Goal: Task Accomplishment & Management: Manage account settings

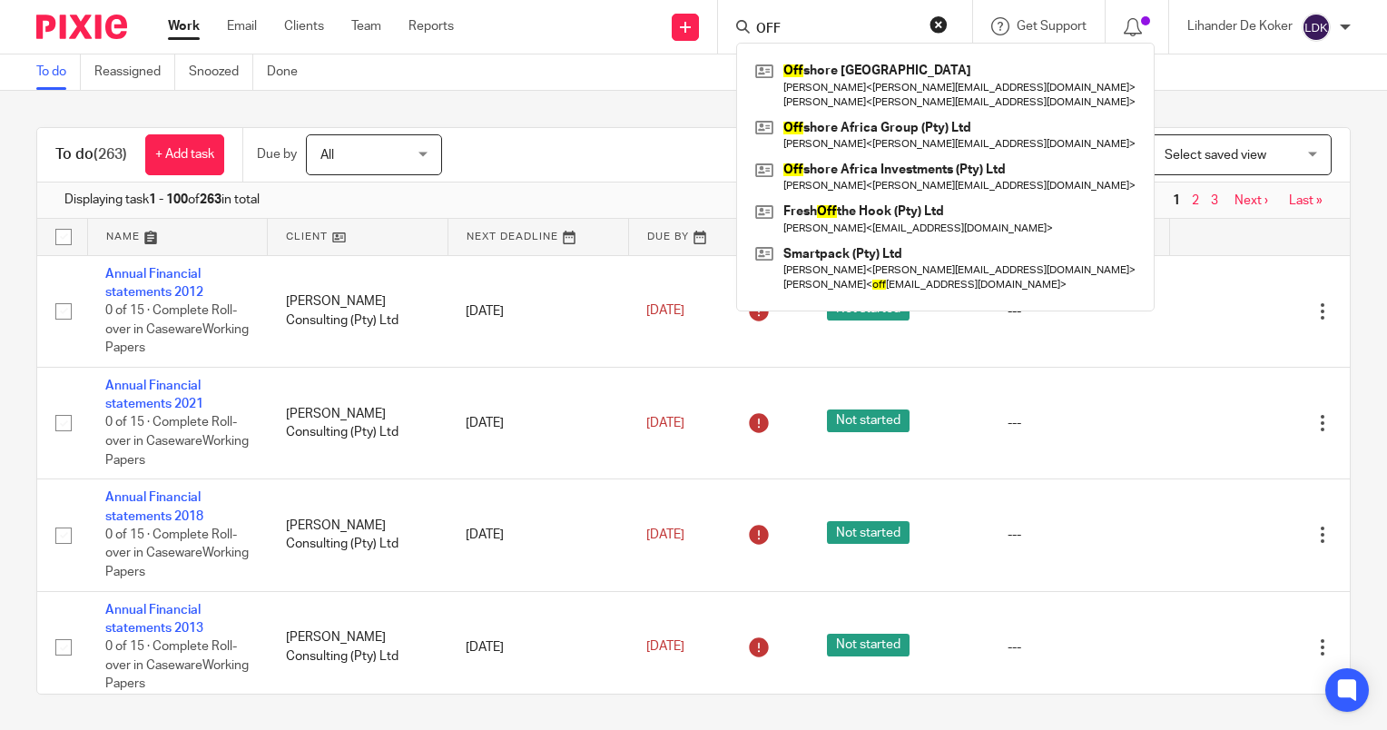
drag, startPoint x: 0, startPoint y: 0, endPoint x: 500, endPoint y: 15, distance: 500.4
click at [500, 15] on div "Send new email Create task Add client OFF Off shore Africa Training Centre Gary…" at bounding box center [934, 27] width 906 height 54
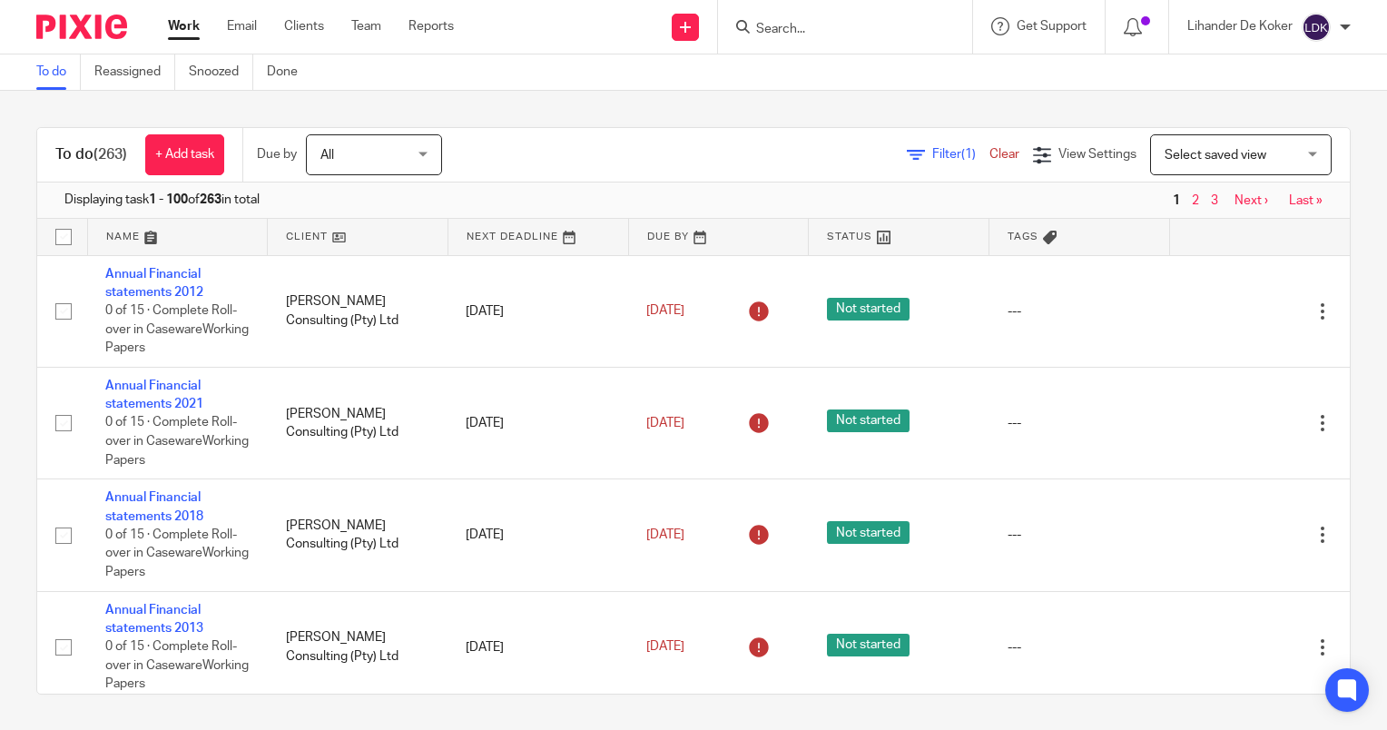
click at [800, 38] on div at bounding box center [845, 27] width 254 height 54
click at [802, 32] on input "Search" at bounding box center [835, 30] width 163 height 16
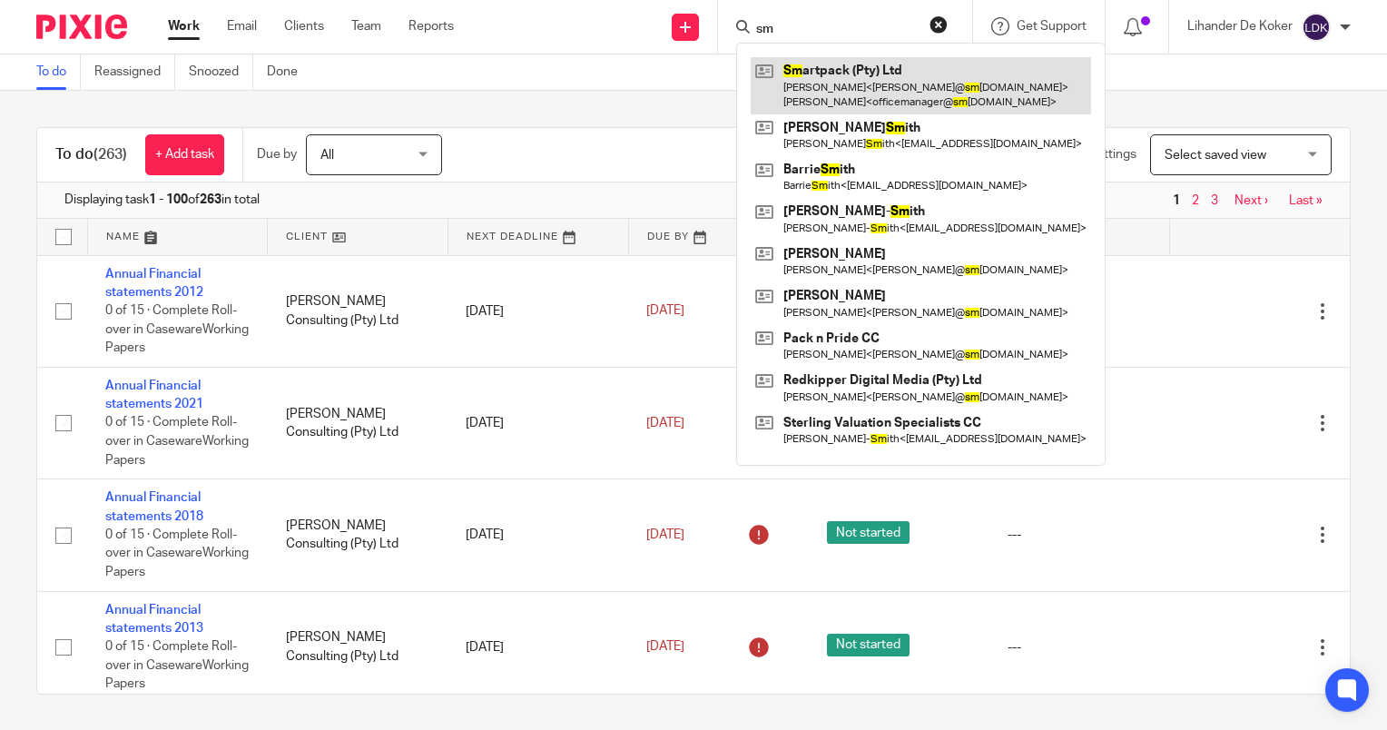
type input "sm"
click at [819, 76] on link at bounding box center [921, 85] width 340 height 56
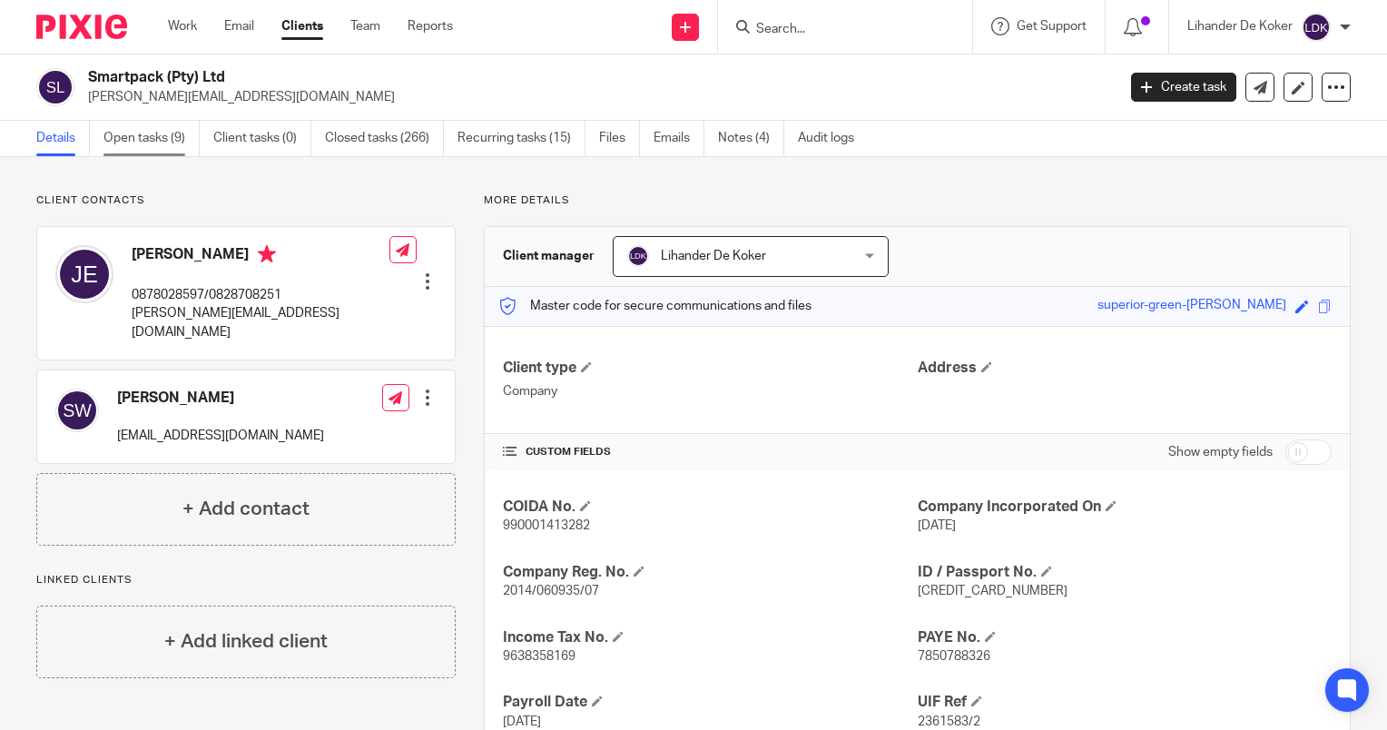
click at [163, 134] on link "Open tasks (9)" at bounding box center [151, 138] width 96 height 35
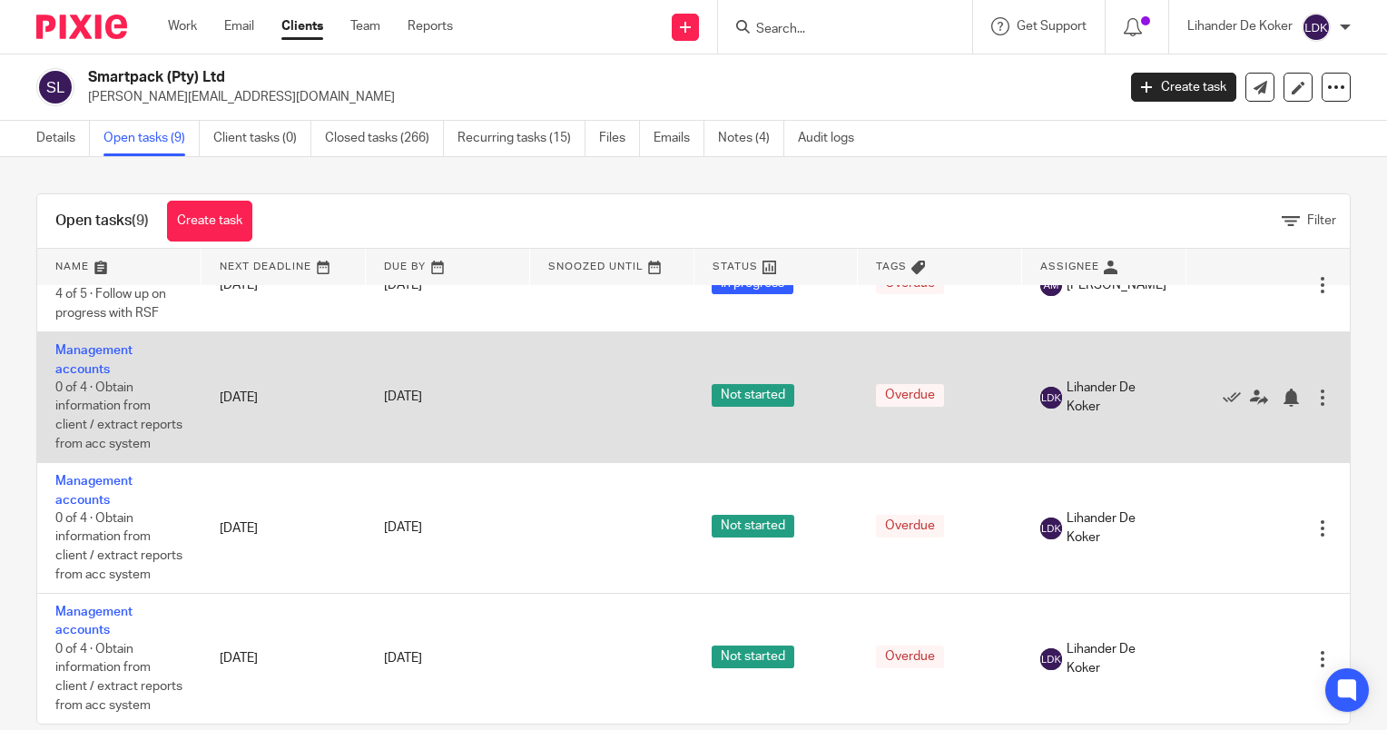
scroll to position [91, 0]
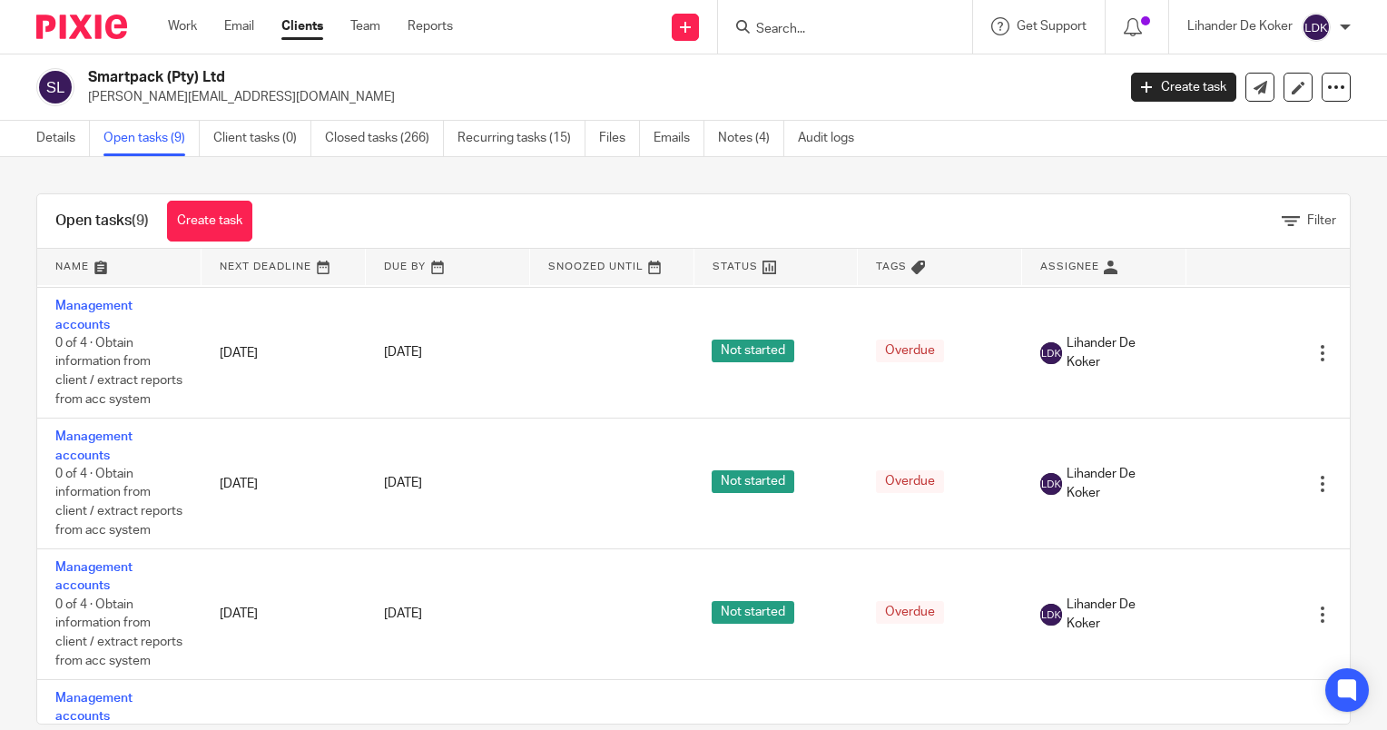
click at [127, 172] on div "Open tasks (9) Create task Filter Name Next Deadline Due By Snoozed Until Statu…" at bounding box center [693, 443] width 1387 height 573
click at [1315, 37] on img at bounding box center [1316, 27] width 29 height 29
click at [1275, 125] on span "Logout" at bounding box center [1267, 126] width 41 height 13
